Goal: Task Accomplishment & Management: Complete application form

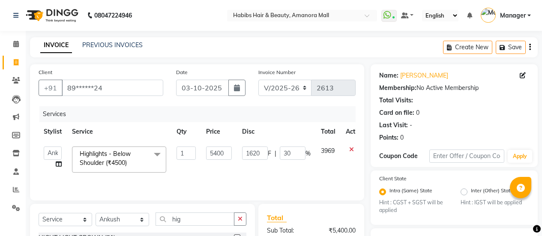
select select "5399"
select select "service"
select select "36311"
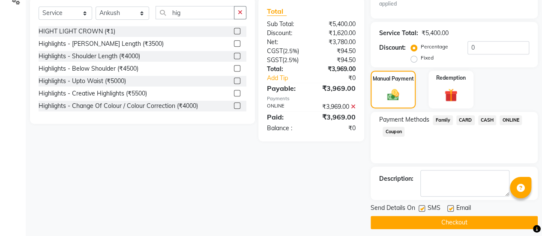
scroll to position [211, 0]
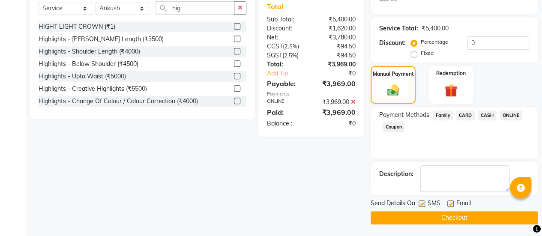
click at [450, 204] on label at bounding box center [451, 204] width 6 height 6
click at [450, 204] on input "checkbox" at bounding box center [451, 205] width 6 height 6
checkbox input "false"
click at [435, 218] on button "Checkout" at bounding box center [454, 217] width 167 height 13
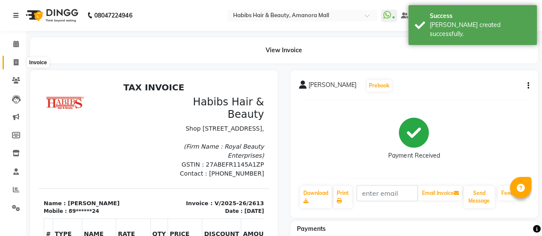
click at [14, 60] on icon at bounding box center [16, 62] width 5 height 6
select select "5399"
select select "service"
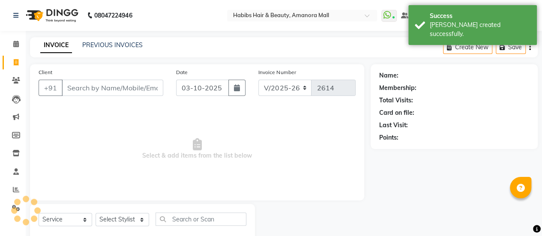
scroll to position [21, 0]
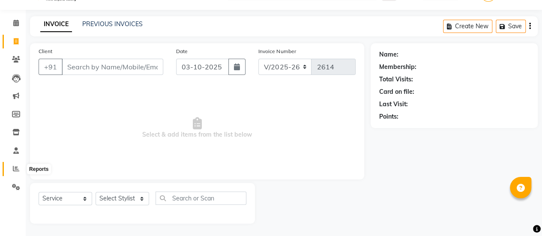
click at [20, 169] on span at bounding box center [16, 169] width 15 height 10
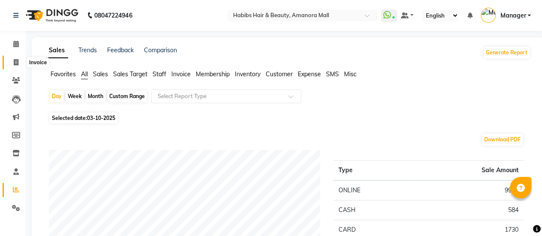
click at [15, 62] on icon at bounding box center [16, 62] width 5 height 6
select select "service"
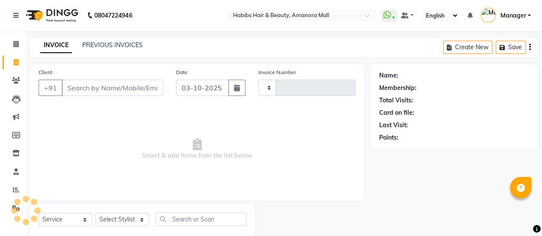
type input "2614"
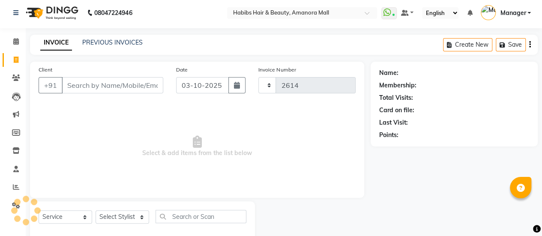
select select "5399"
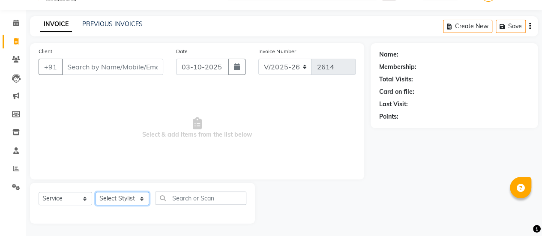
click at [142, 200] on select "Select Stylist [PERSON_NAME] Bhagavantu [PERSON_NAME] [PERSON_NAME] Manager [PE…" at bounding box center [123, 198] width 54 height 13
select select "69806"
click at [96, 192] on select "Select Stylist [PERSON_NAME] Bhagavantu [PERSON_NAME] [PERSON_NAME] Manager [PE…" at bounding box center [123, 198] width 54 height 13
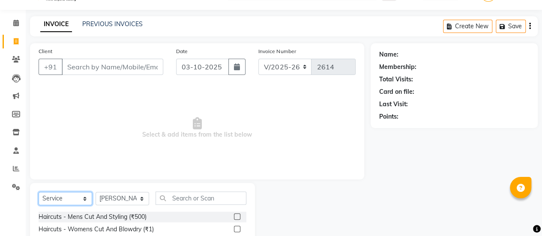
click at [81, 194] on select "Select Service Product Membership Package Voucher Prepaid Gift Card" at bounding box center [66, 198] width 54 height 13
select select "product"
click at [39, 192] on select "Select Service Product Membership Package Voucher Prepaid Gift Card" at bounding box center [66, 198] width 54 height 13
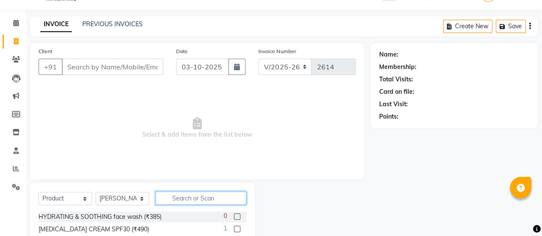
click at [179, 194] on input "text" at bounding box center [201, 198] width 91 height 13
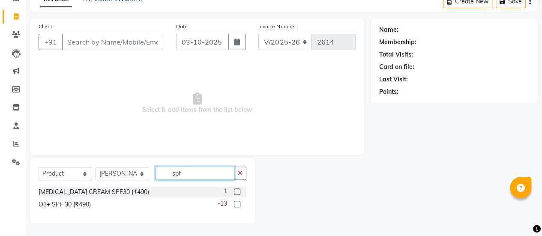
type input "spf"
click at [238, 190] on label at bounding box center [237, 192] width 6 height 6
click at [238, 190] on input "checkbox" at bounding box center [237, 193] width 6 height 6
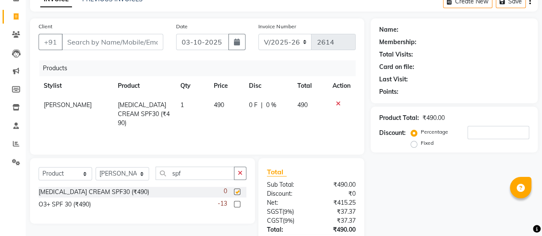
checkbox input "false"
click at [340, 101] on icon at bounding box center [338, 104] width 5 height 6
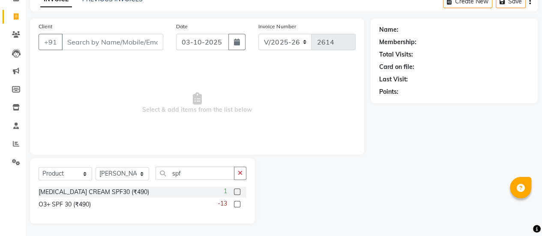
click at [237, 202] on label at bounding box center [237, 204] width 6 height 6
click at [237, 202] on input "checkbox" at bounding box center [237, 205] width 6 height 6
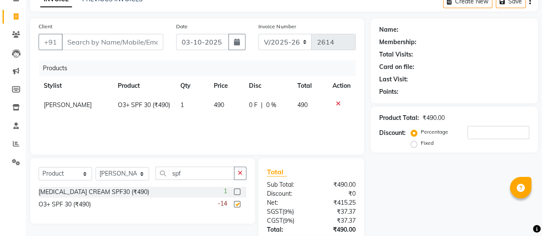
checkbox input "false"
click at [220, 111] on td "490" at bounding box center [226, 105] width 35 height 19
select select "69806"
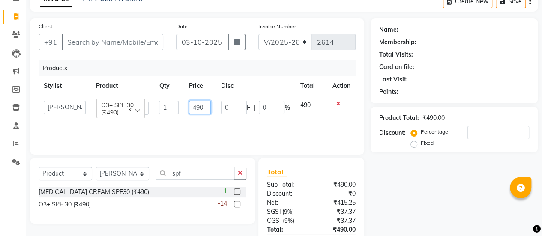
click at [205, 108] on input "490" at bounding box center [200, 107] width 22 height 13
type input "4"
type input "955"
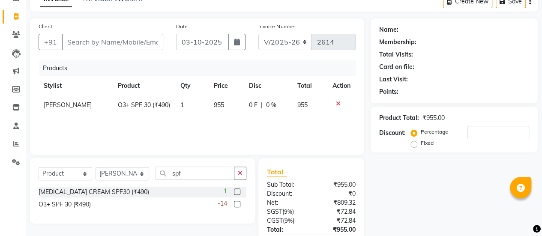
click at [240, 129] on div "Products Stylist Product Qty Price Disc Total Action [PERSON_NAME] O3+ SPF 30 (…" at bounding box center [197, 103] width 317 height 86
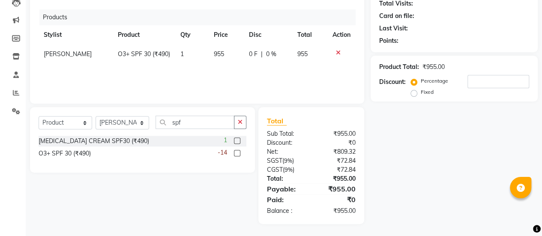
click at [237, 139] on label at bounding box center [237, 141] width 6 height 6
click at [237, 139] on input "checkbox" at bounding box center [237, 141] width 6 height 6
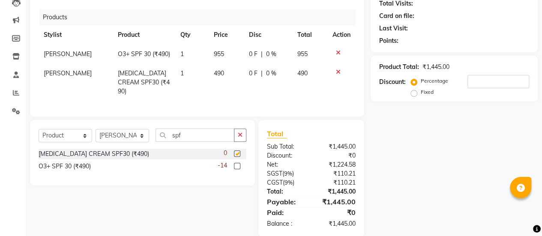
checkbox input "false"
click at [226, 88] on td "490" at bounding box center [226, 82] width 35 height 37
select select "69806"
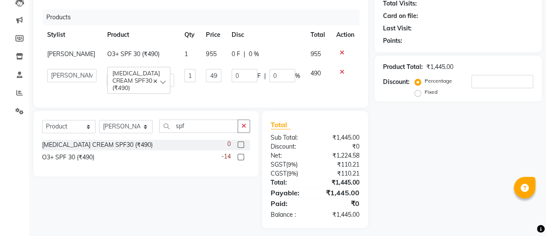
scroll to position [0, 0]
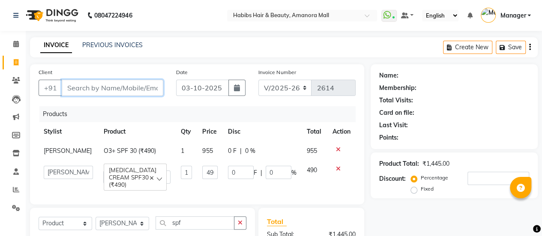
click at [105, 91] on input "Client" at bounding box center [113, 88] width 102 height 16
type input "8"
type input "0"
type input "8498908790"
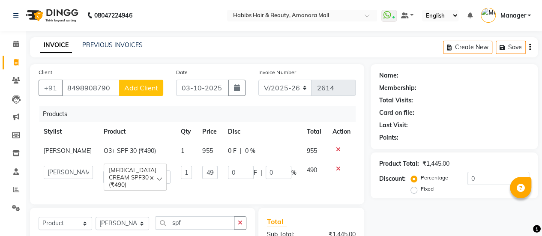
click at [143, 87] on span "Add Client" at bounding box center [141, 88] width 34 height 9
select select "22"
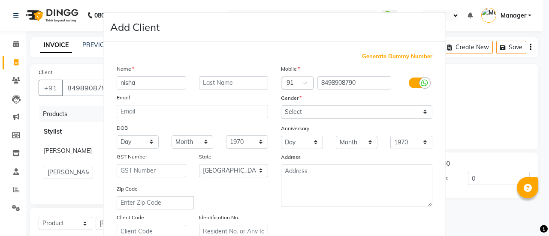
type input "nisha"
click at [300, 114] on select "Select [DEMOGRAPHIC_DATA] [DEMOGRAPHIC_DATA] Other Prefer Not To Say" at bounding box center [356, 111] width 151 height 13
select select "[DEMOGRAPHIC_DATA]"
click at [281, 105] on select "Select [DEMOGRAPHIC_DATA] [DEMOGRAPHIC_DATA] Other Prefer Not To Say" at bounding box center [356, 111] width 151 height 13
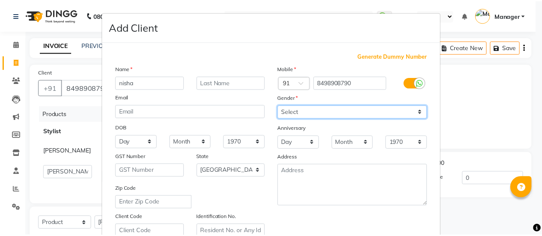
scroll to position [158, 0]
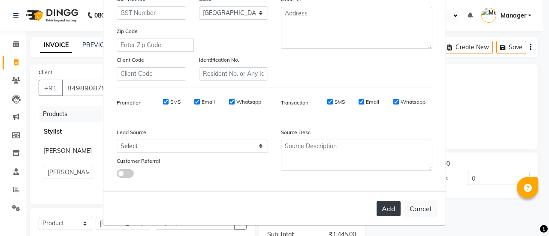
click at [380, 204] on button "Add" at bounding box center [388, 208] width 24 height 15
type input "84******90"
select select
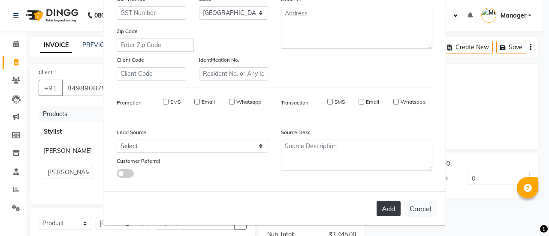
select select "null"
select select
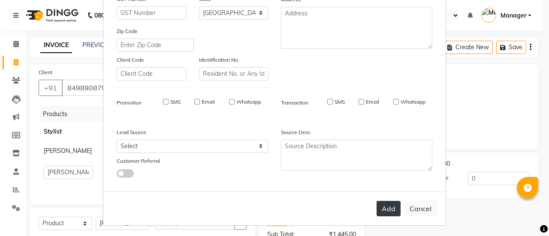
checkbox input "false"
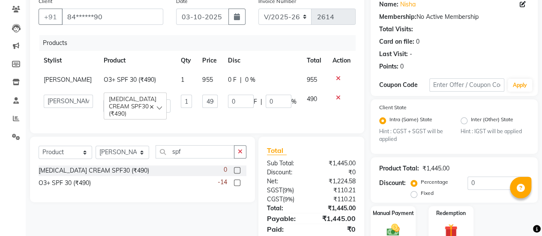
scroll to position [109, 0]
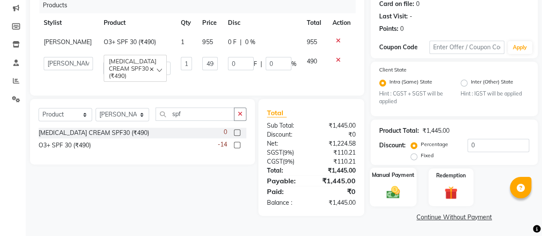
click at [401, 186] on img at bounding box center [393, 192] width 22 height 15
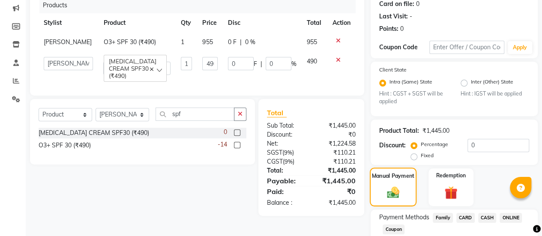
scroll to position [164, 0]
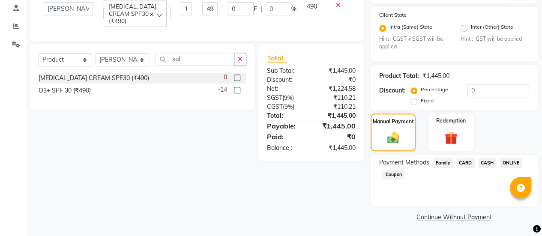
click at [507, 161] on span "ONLINE" at bounding box center [511, 163] width 22 height 10
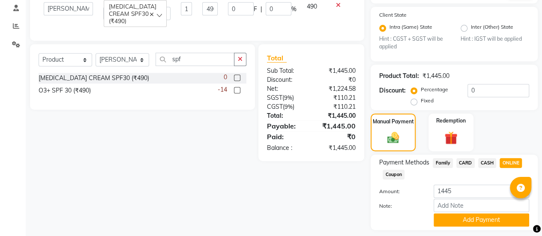
scroll to position [188, 0]
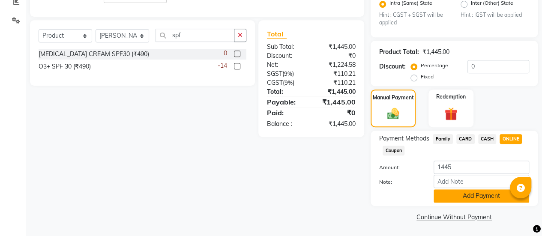
click at [457, 197] on button "Add Payment" at bounding box center [482, 196] width 96 height 13
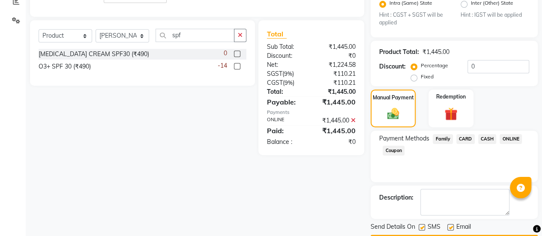
scroll to position [211, 0]
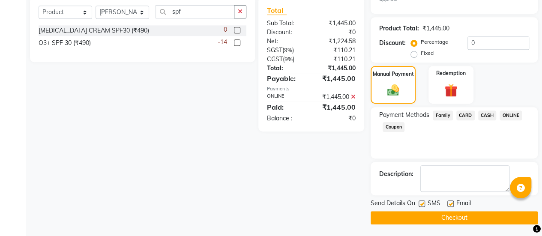
click at [451, 201] on label at bounding box center [451, 204] width 6 height 6
click at [451, 202] on input "checkbox" at bounding box center [451, 205] width 6 height 6
checkbox input "false"
click at [436, 216] on button "Checkout" at bounding box center [454, 217] width 167 height 13
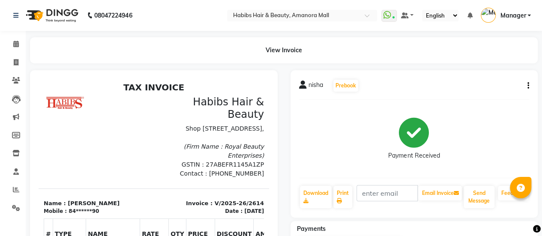
scroll to position [13, 0]
click at [14, 61] on icon at bounding box center [16, 62] width 5 height 6
select select "service"
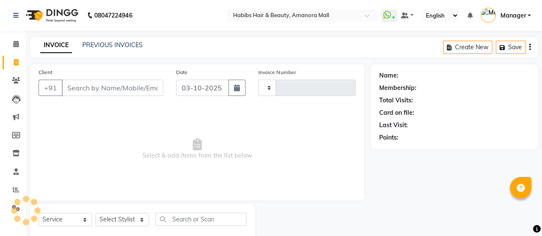
type input "2615"
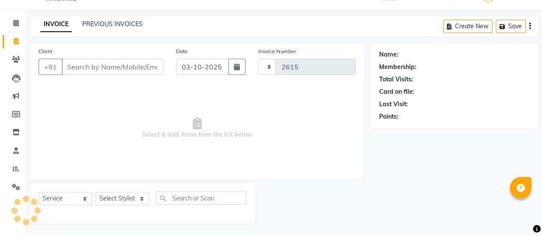
select select "5399"
click at [91, 68] on input "Client" at bounding box center [113, 67] width 102 height 16
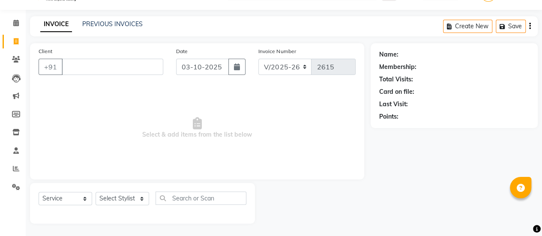
type input "i"
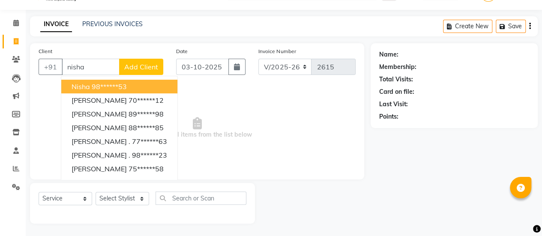
click at [100, 65] on input "nisha" at bounding box center [91, 67] width 58 height 16
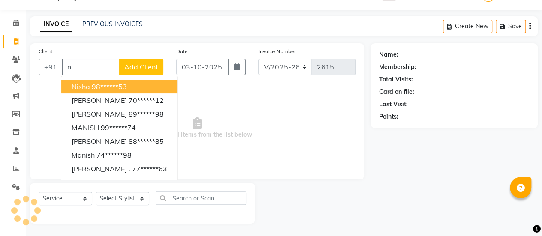
type input "n"
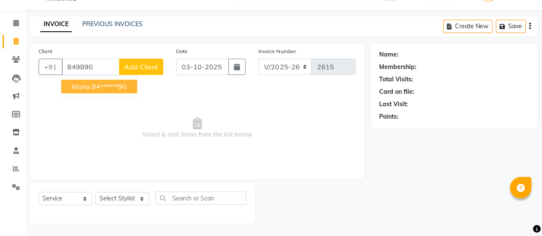
click at [66, 148] on span "Select & add items from the list below" at bounding box center [197, 128] width 317 height 86
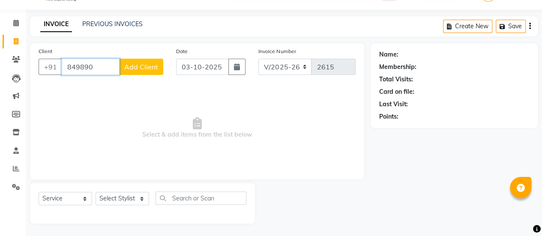
click at [103, 63] on input "849890" at bounding box center [91, 67] width 58 height 16
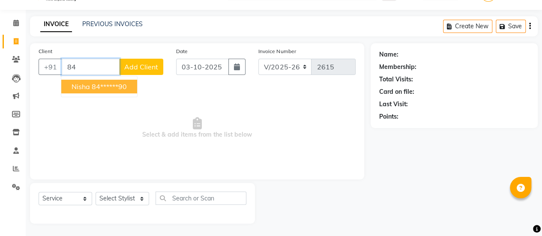
type input "8"
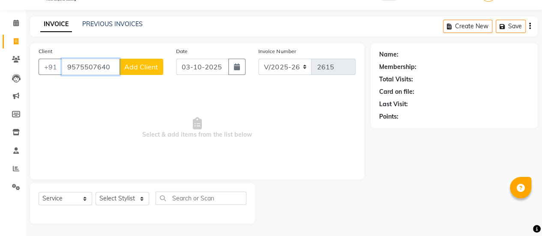
type input "9575507640"
click at [148, 72] on button "Add Client" at bounding box center [141, 67] width 44 height 16
select select "22"
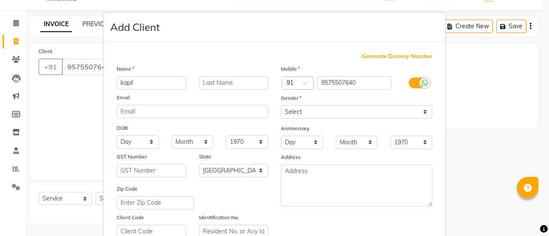
type input "kapil"
click at [286, 106] on select "Select [DEMOGRAPHIC_DATA] [DEMOGRAPHIC_DATA] Other Prefer Not To Say" at bounding box center [356, 111] width 151 height 13
select select "[DEMOGRAPHIC_DATA]"
click at [281, 105] on select "Select [DEMOGRAPHIC_DATA] [DEMOGRAPHIC_DATA] Other Prefer Not To Say" at bounding box center [356, 111] width 151 height 13
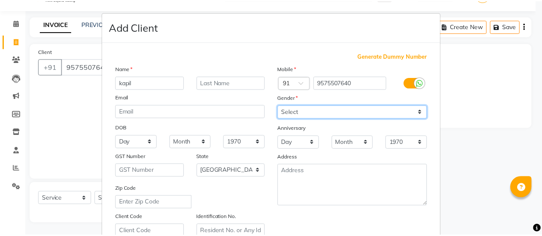
scroll to position [158, 0]
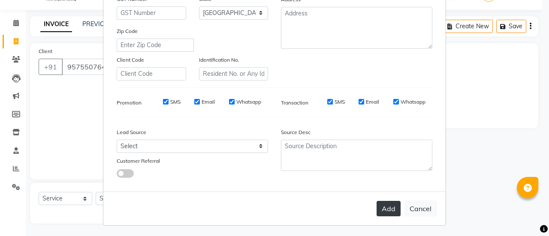
click at [388, 213] on button "Add" at bounding box center [388, 208] width 24 height 15
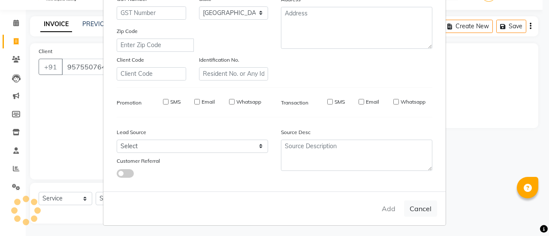
type input "95******40"
select select
select select "null"
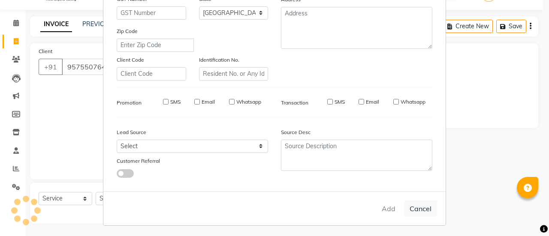
select select
checkbox input "false"
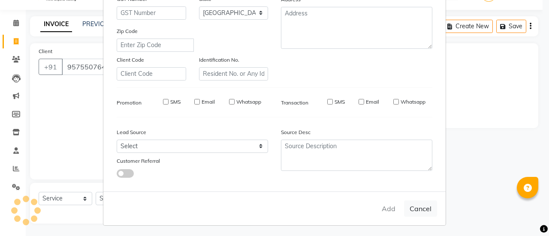
checkbox input "false"
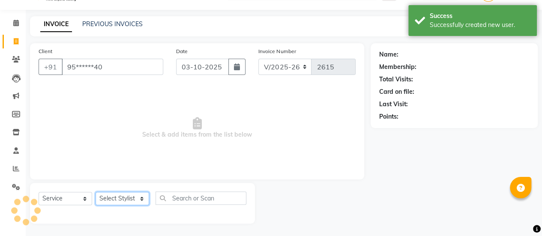
click at [136, 202] on select "Select Stylist [PERSON_NAME] Bhagavantu [PERSON_NAME] [PERSON_NAME] Manager [PE…" at bounding box center [123, 198] width 54 height 13
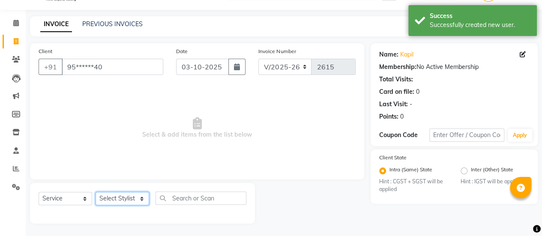
select select "93563"
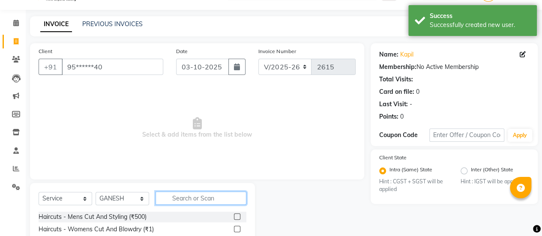
click at [184, 192] on input "text" at bounding box center [201, 198] width 91 height 13
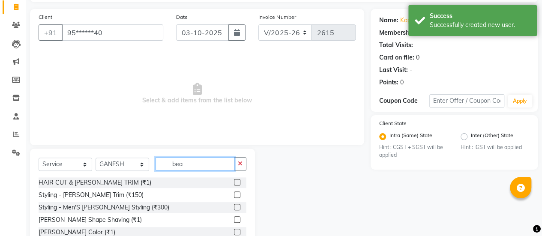
type input "bea"
click at [238, 195] on label at bounding box center [237, 195] width 6 height 6
click at [238, 195] on input "checkbox" at bounding box center [237, 196] width 6 height 6
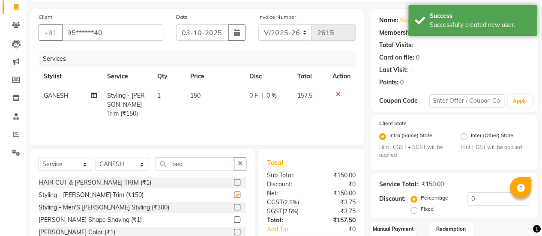
checkbox input "false"
click at [193, 95] on span "150" at bounding box center [195, 96] width 10 height 8
select select "93563"
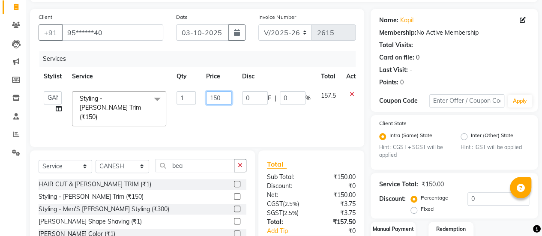
click at [212, 96] on input "150" at bounding box center [219, 97] width 26 height 13
type input "250"
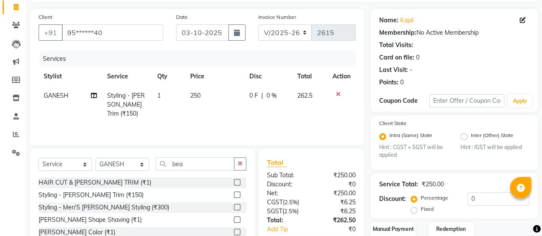
click at [232, 111] on td "250" at bounding box center [214, 104] width 59 height 37
select select "93563"
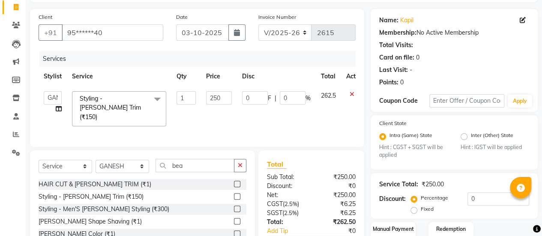
scroll to position [109, 0]
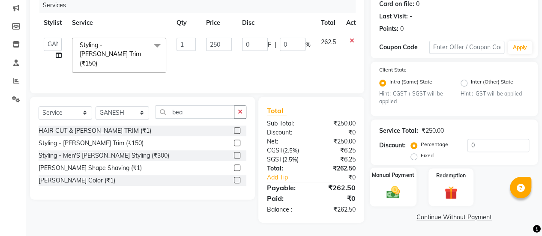
click at [393, 188] on img at bounding box center [393, 192] width 22 height 15
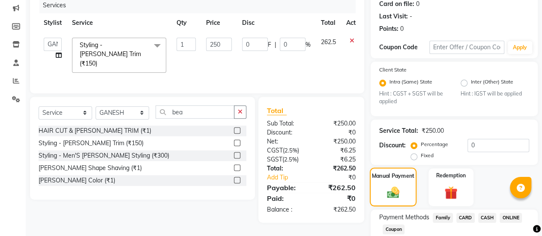
scroll to position [164, 0]
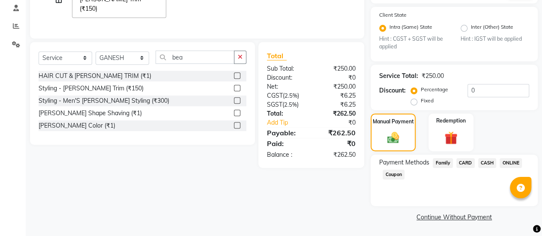
click at [490, 165] on span "CASH" at bounding box center [487, 163] width 18 height 10
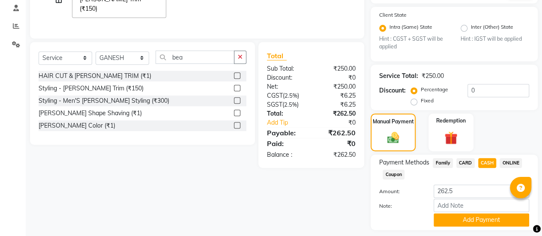
scroll to position [188, 0]
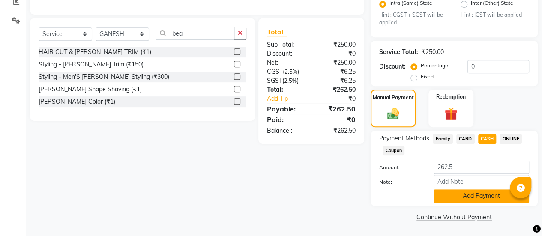
click at [468, 197] on button "Add Payment" at bounding box center [482, 196] width 96 height 13
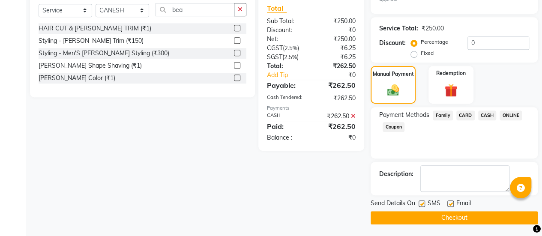
click at [452, 204] on label at bounding box center [451, 204] width 6 height 6
click at [452, 204] on input "checkbox" at bounding box center [451, 205] width 6 height 6
checkbox input "false"
click at [426, 217] on button "Checkout" at bounding box center [454, 217] width 167 height 13
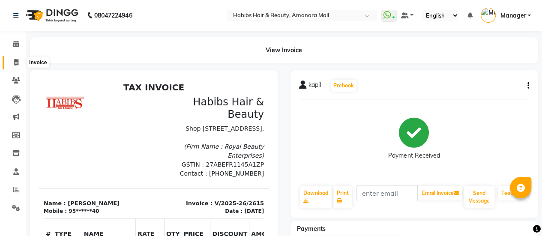
click at [12, 60] on span at bounding box center [16, 63] width 15 height 10
select select "service"
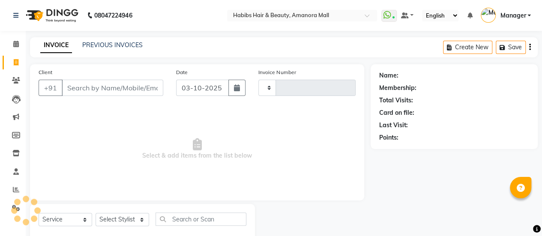
type input "2616"
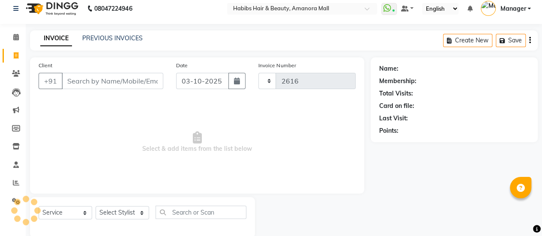
select select "5399"
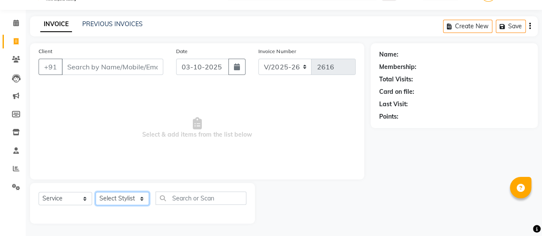
click at [141, 200] on select "Select Stylist [PERSON_NAME] Bhagavantu [PERSON_NAME] [PERSON_NAME] Manager [PE…" at bounding box center [123, 198] width 54 height 13
select select "89393"
click at [96, 192] on select "Select Stylist [PERSON_NAME] Bhagavantu [PERSON_NAME] [PERSON_NAME] Manager [PE…" at bounding box center [123, 198] width 54 height 13
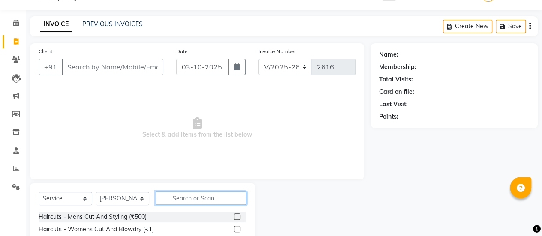
click at [193, 199] on input "text" at bounding box center [201, 198] width 91 height 13
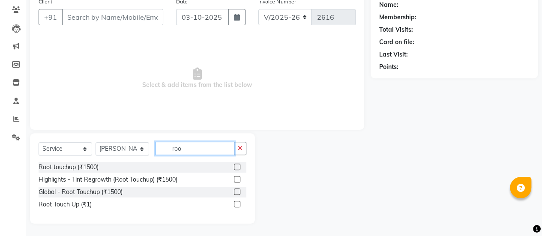
type input "roo"
click at [239, 190] on label at bounding box center [237, 192] width 6 height 6
click at [239, 190] on input "checkbox" at bounding box center [237, 193] width 6 height 6
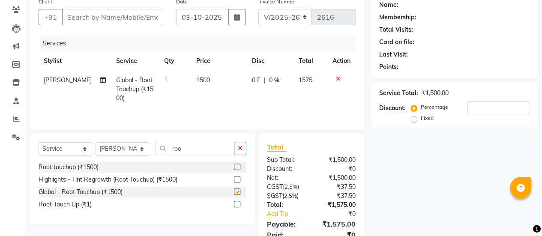
checkbox input "false"
click at [191, 86] on td "1500" at bounding box center [219, 89] width 56 height 37
select select "89393"
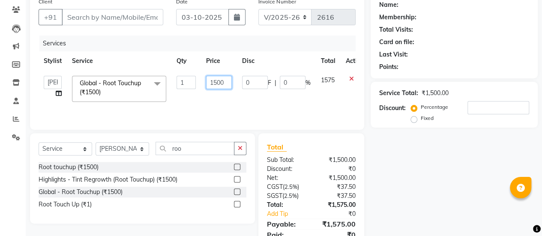
click at [216, 81] on input "1500" at bounding box center [219, 82] width 26 height 13
click at [226, 82] on input "1500" at bounding box center [219, 82] width 26 height 13
type input "1"
type input "2160"
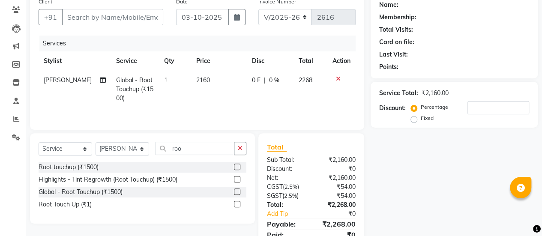
click at [261, 99] on td "0 F | 0 %" at bounding box center [270, 89] width 46 height 37
select select "89393"
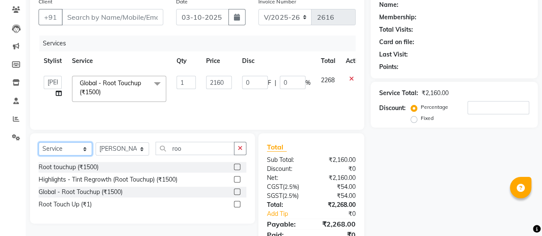
click at [76, 147] on select "Select Service Product Membership Package Voucher Prepaid Gift Card" at bounding box center [66, 148] width 54 height 13
click at [39, 142] on select "Select Service Product Membership Package Voucher Prepaid Gift Card" at bounding box center [66, 148] width 54 height 13
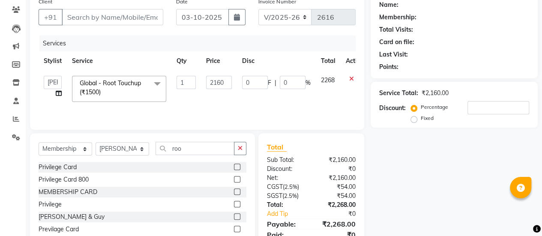
click at [234, 166] on label at bounding box center [237, 167] width 6 height 6
click at [234, 166] on input "checkbox" at bounding box center [237, 168] width 6 height 6
select select "select"
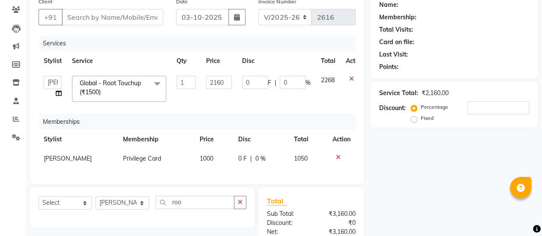
click at [204, 156] on span "1000" at bounding box center [207, 159] width 14 height 8
select select "89393"
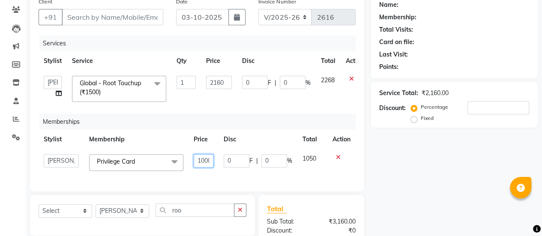
click at [210, 157] on input "1000" at bounding box center [204, 160] width 20 height 13
type input "1123"
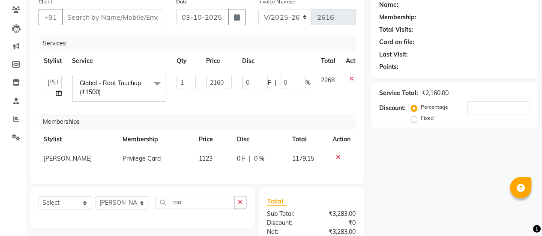
click at [235, 100] on td "2160" at bounding box center [219, 89] width 36 height 36
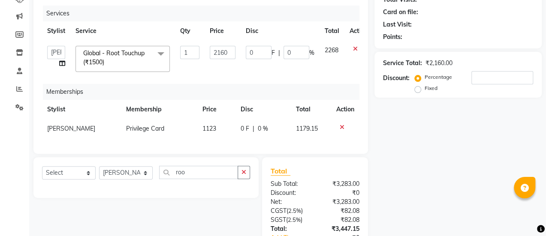
scroll to position [0, 0]
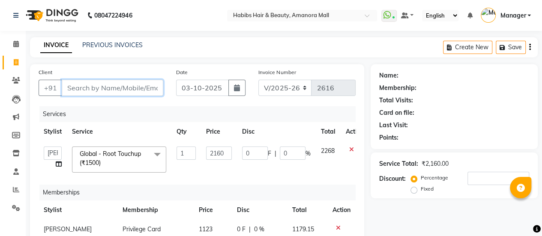
click at [81, 87] on input "Client" at bounding box center [113, 88] width 102 height 16
type input "9"
type input "0"
type input "9999358679"
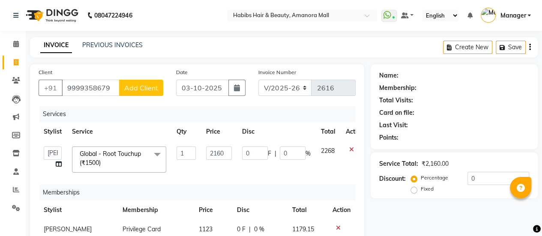
click at [158, 84] on span "Add Client" at bounding box center [141, 88] width 34 height 9
select select "22"
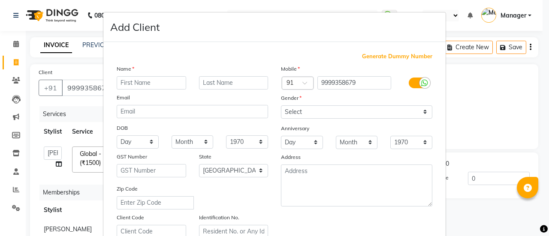
type input "a"
type input "[PERSON_NAME]"
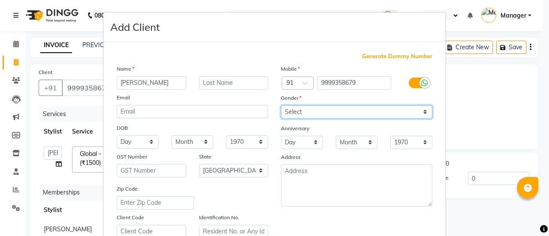
click at [331, 112] on select "Select [DEMOGRAPHIC_DATA] [DEMOGRAPHIC_DATA] Other Prefer Not To Say" at bounding box center [356, 111] width 151 height 13
select select "[DEMOGRAPHIC_DATA]"
click at [281, 105] on select "Select [DEMOGRAPHIC_DATA] [DEMOGRAPHIC_DATA] Other Prefer Not To Say" at bounding box center [356, 111] width 151 height 13
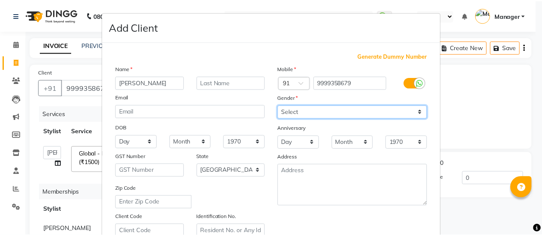
scroll to position [158, 0]
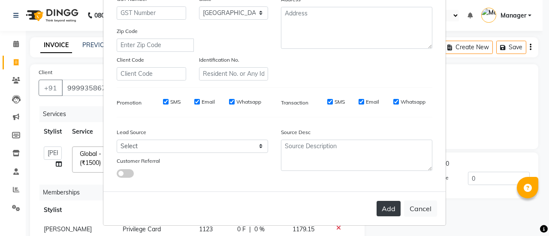
click at [392, 209] on button "Add" at bounding box center [388, 208] width 24 height 15
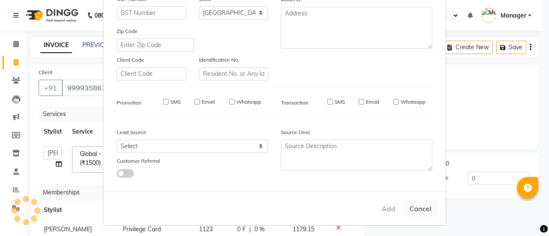
type input "99******79"
select select
select select "null"
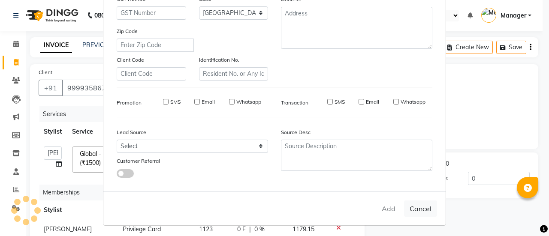
select select
checkbox input "false"
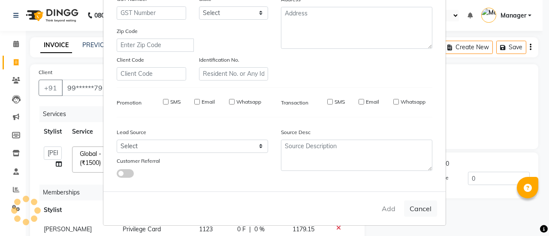
checkbox input "false"
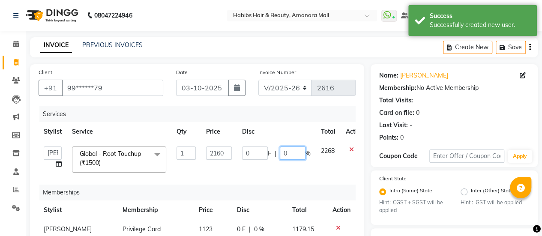
click at [282, 152] on input "0" at bounding box center [293, 153] width 26 height 13
type input "30"
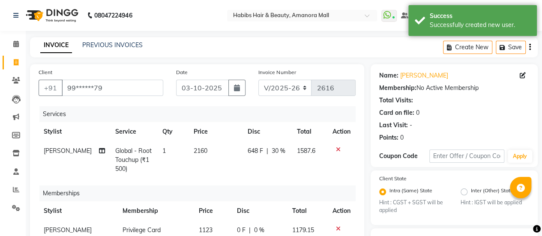
click at [254, 174] on td "648 F | 30 %" at bounding box center [267, 159] width 50 height 37
select select "89393"
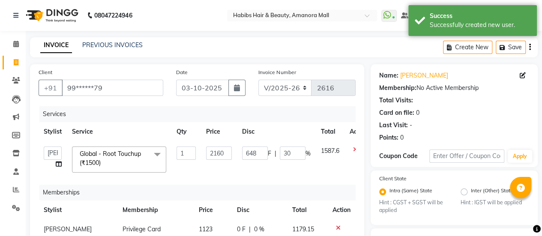
scroll to position [166, 0]
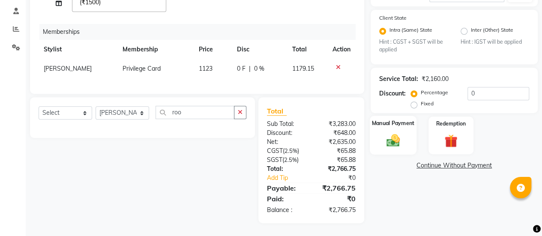
click at [393, 134] on img at bounding box center [393, 140] width 22 height 15
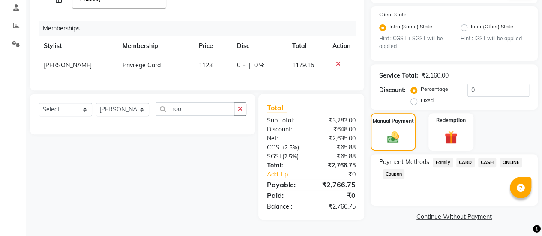
click at [509, 158] on span "ONLINE" at bounding box center [511, 163] width 22 height 10
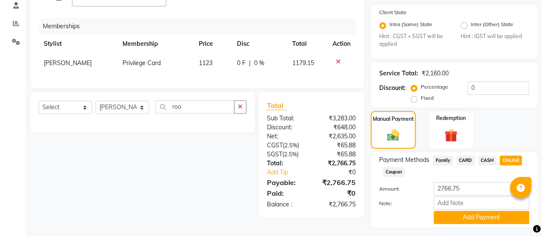
scroll to position [188, 0]
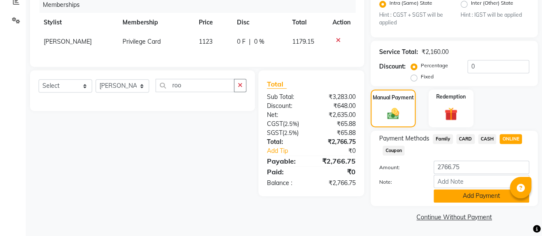
click at [468, 195] on button "Add Payment" at bounding box center [482, 196] width 96 height 13
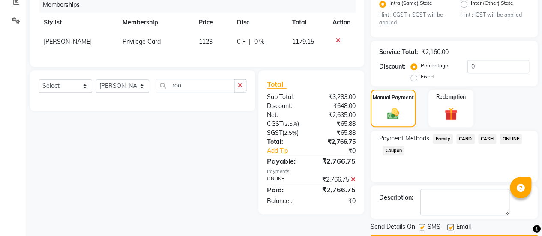
scroll to position [211, 0]
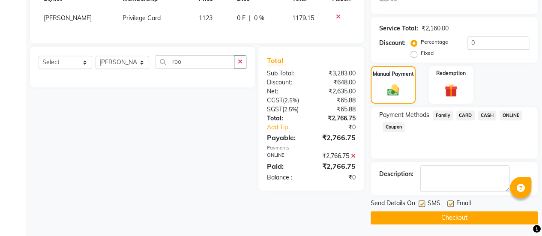
click at [448, 202] on label at bounding box center [451, 204] width 6 height 6
click at [448, 202] on input "checkbox" at bounding box center [451, 205] width 6 height 6
checkbox input "false"
click at [439, 214] on button "Checkout" at bounding box center [454, 217] width 167 height 13
